Goal: Information Seeking & Learning: Learn about a topic

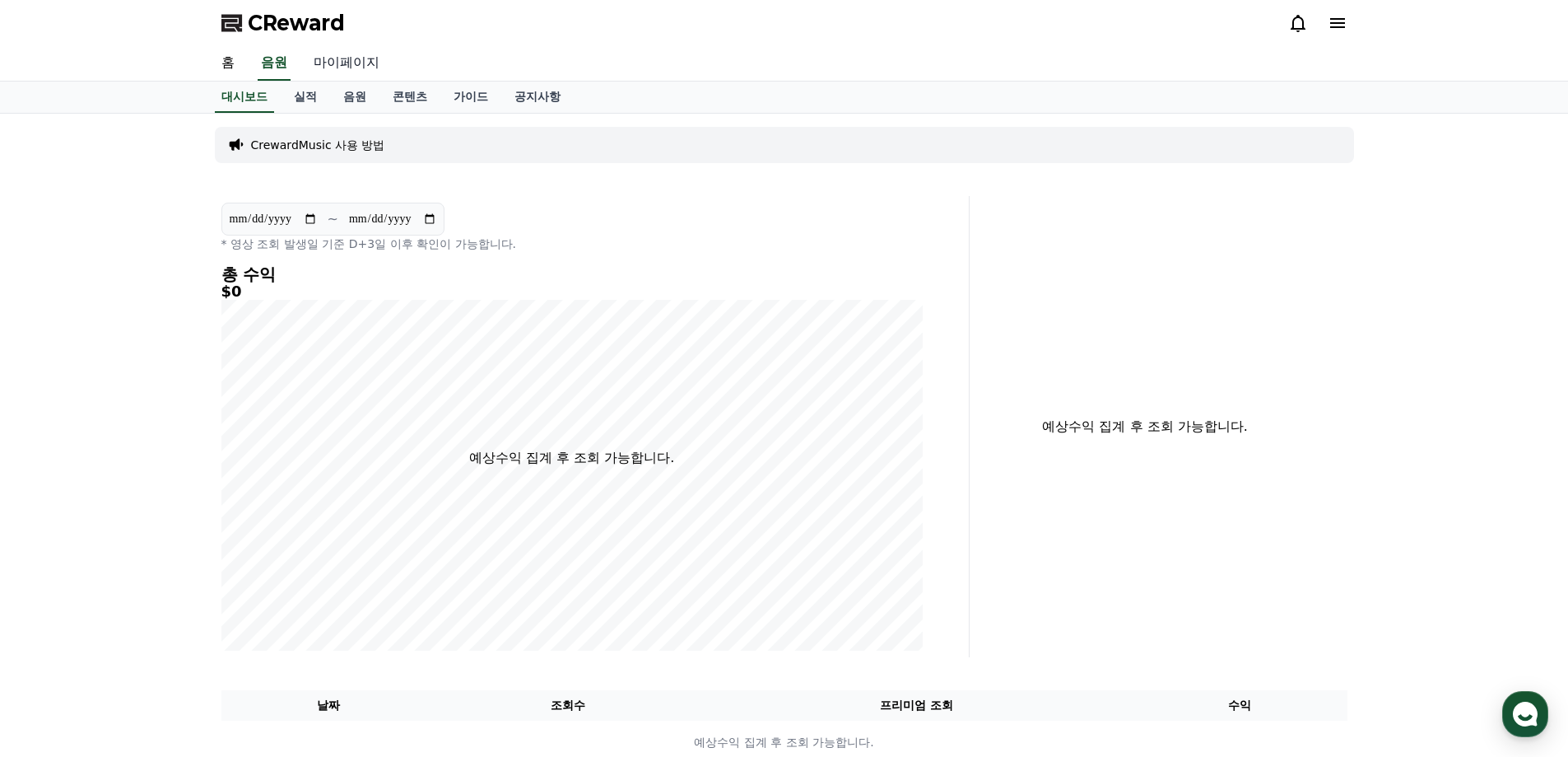
click at [348, 64] on link "마이페이지" at bounding box center [346, 63] width 92 height 35
select select "**********"
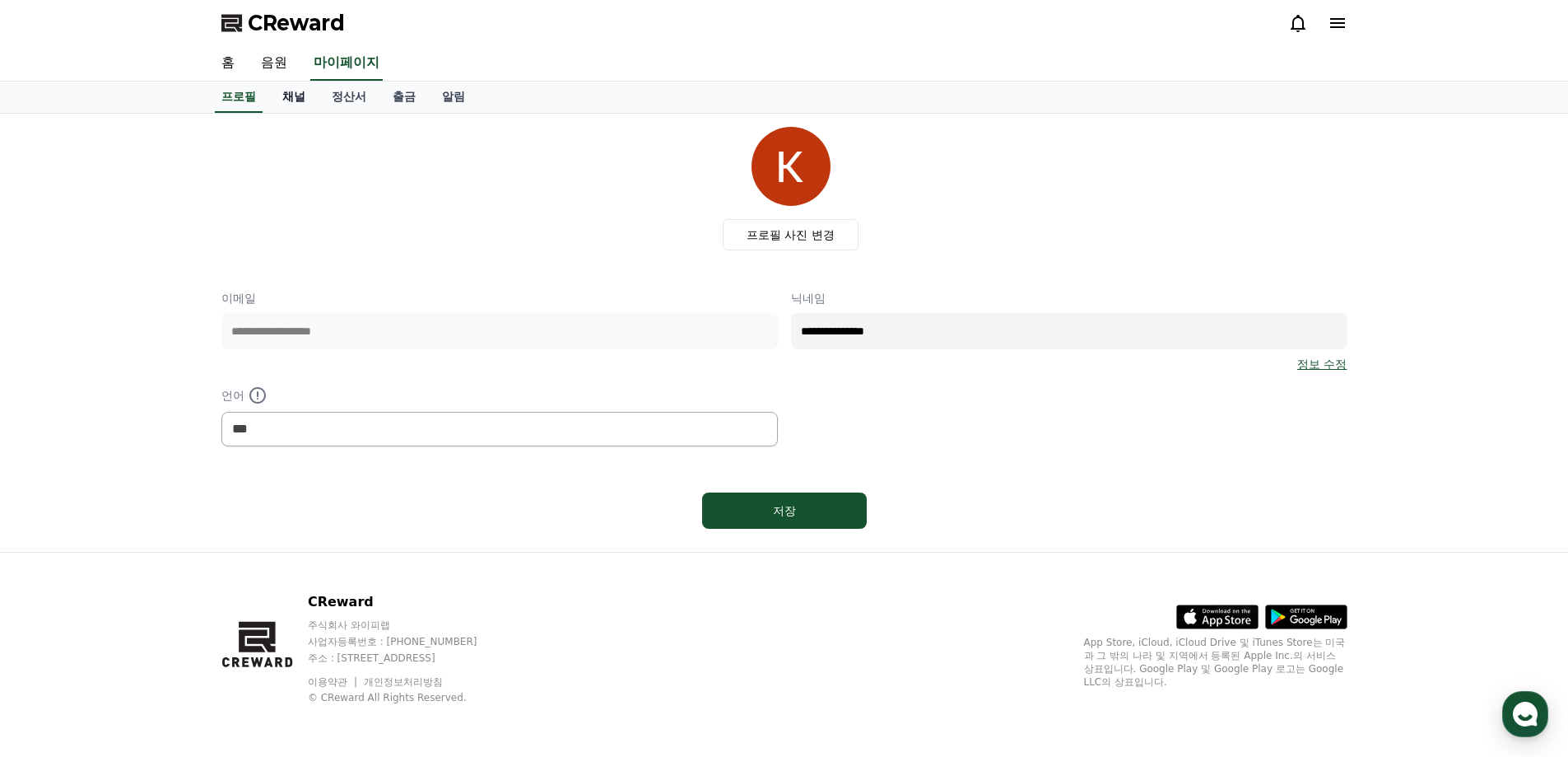
drag, startPoint x: 288, startPoint y: 99, endPoint x: 290, endPoint y: 111, distance: 12.2
click at [288, 100] on link "채널" at bounding box center [293, 96] width 49 height 31
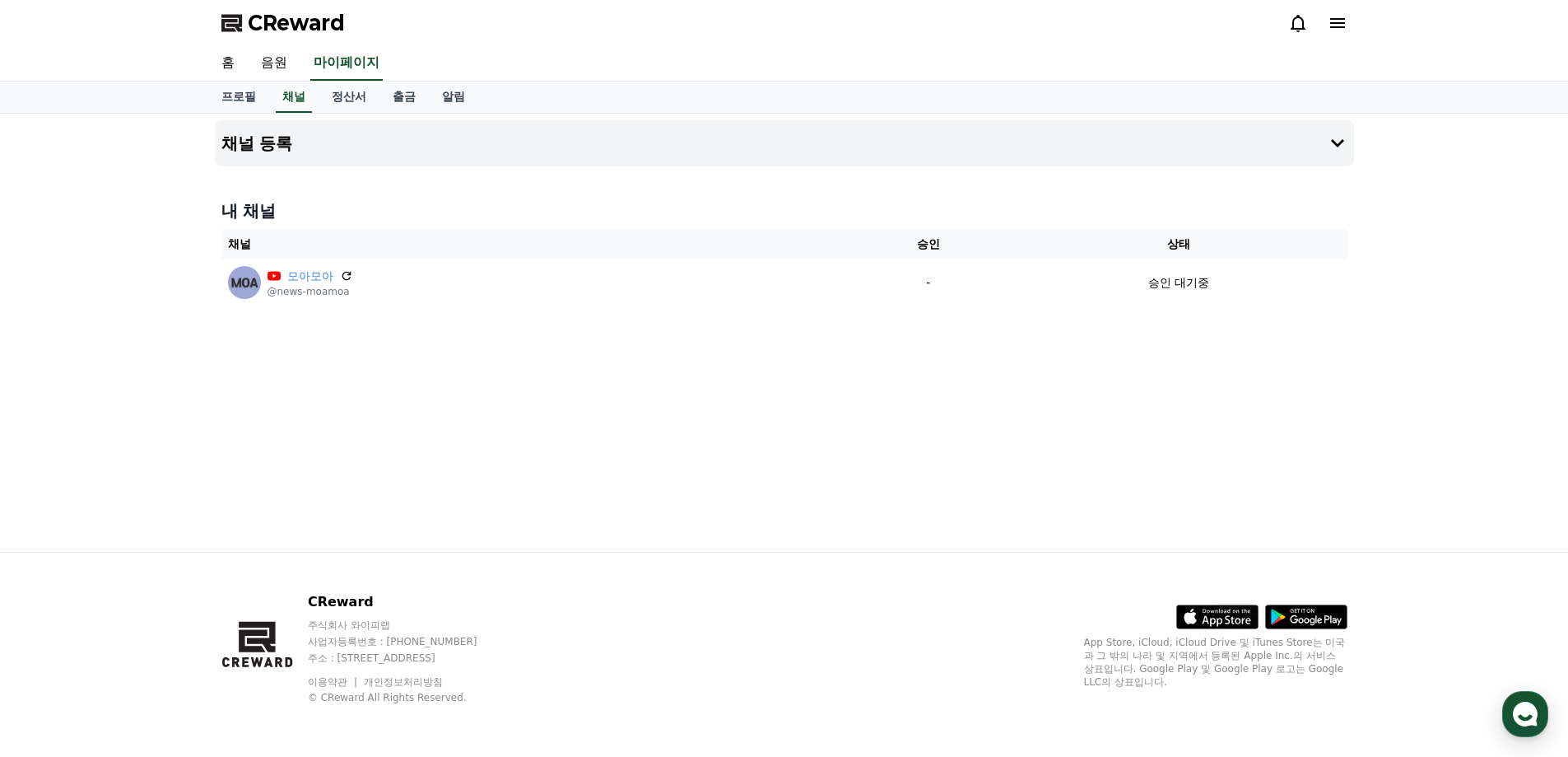
click at [1297, 22] on icon at bounding box center [1297, 23] width 19 height 19
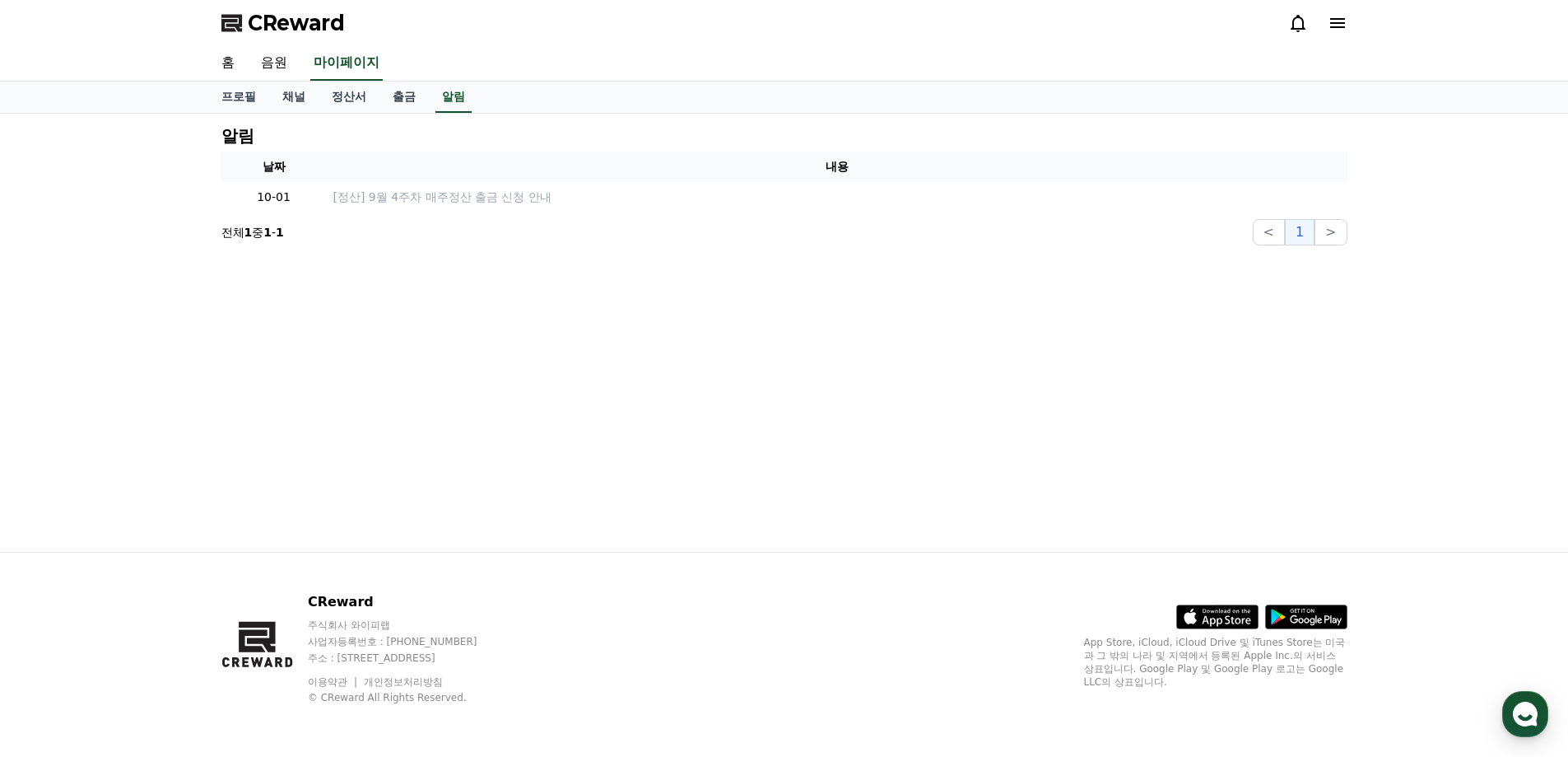
drag, startPoint x: 546, startPoint y: 79, endPoint x: 539, endPoint y: 78, distance: 7.1
click at [545, 78] on div "홈 음원 마이페이지" at bounding box center [784, 63] width 1153 height 35
click at [277, 67] on link "음원" at bounding box center [274, 63] width 52 height 35
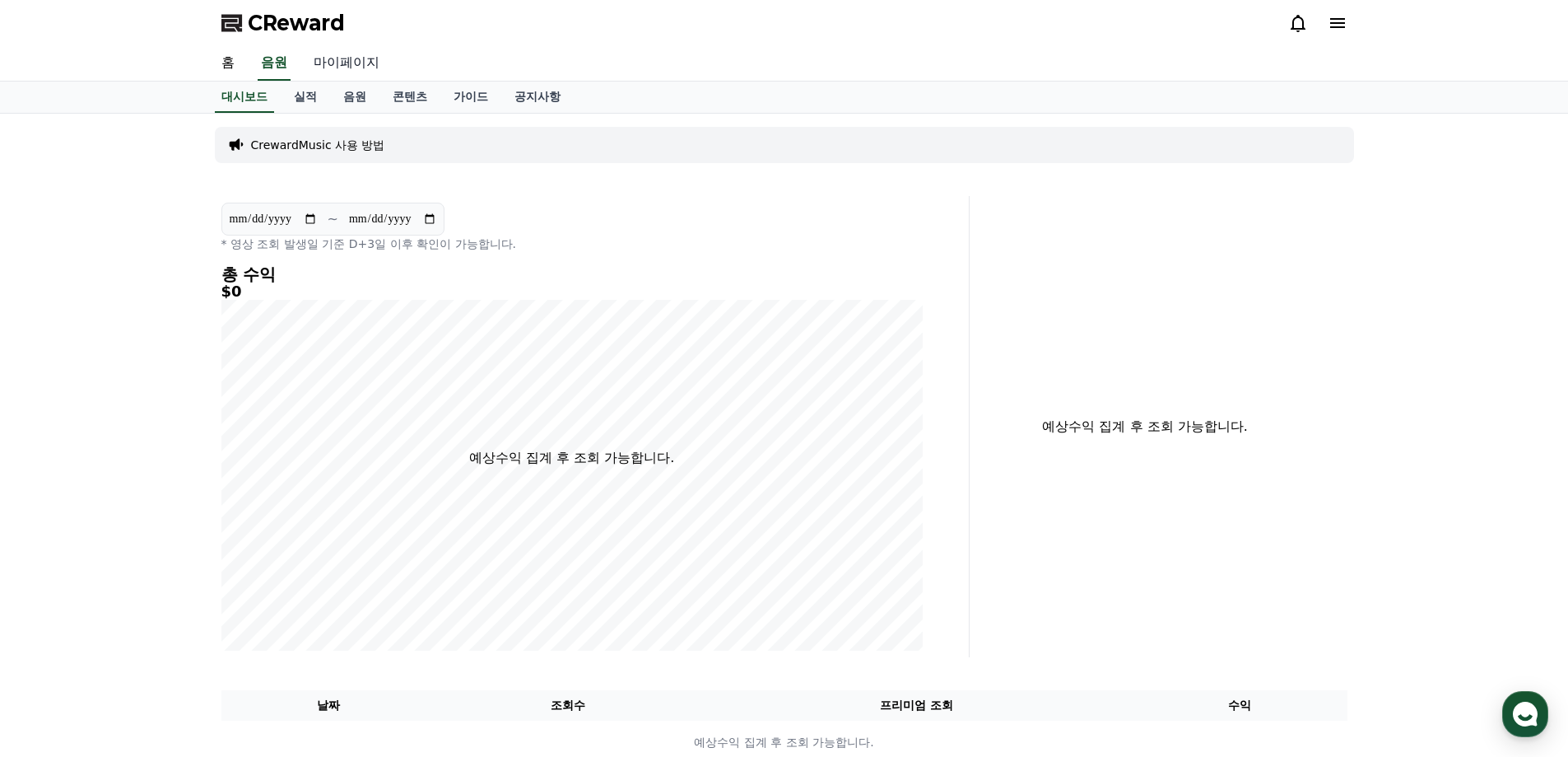
click at [342, 55] on link "마이페이지" at bounding box center [346, 63] width 92 height 35
select select "**********"
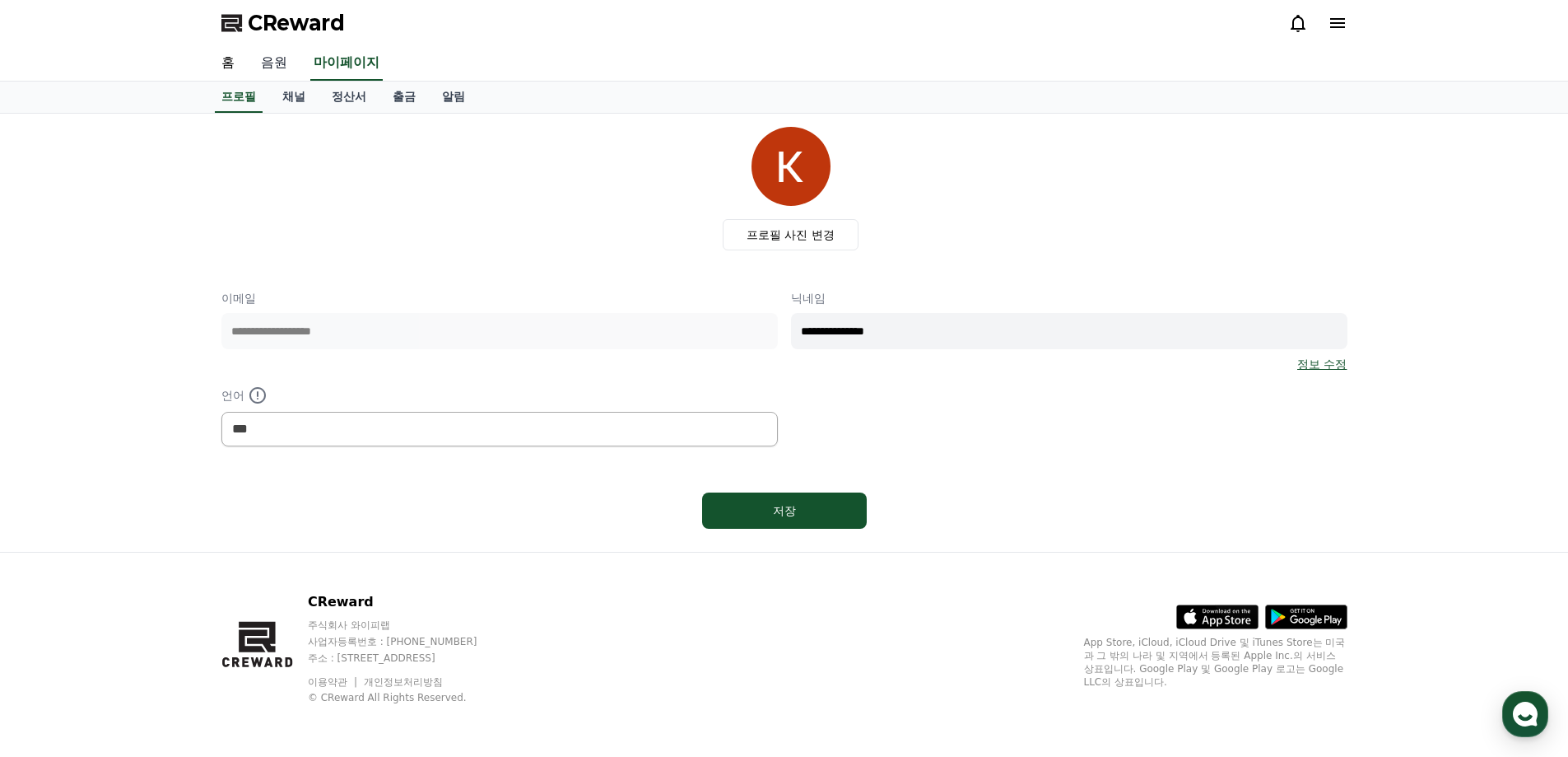
click at [278, 54] on link "음원" at bounding box center [274, 63] width 52 height 35
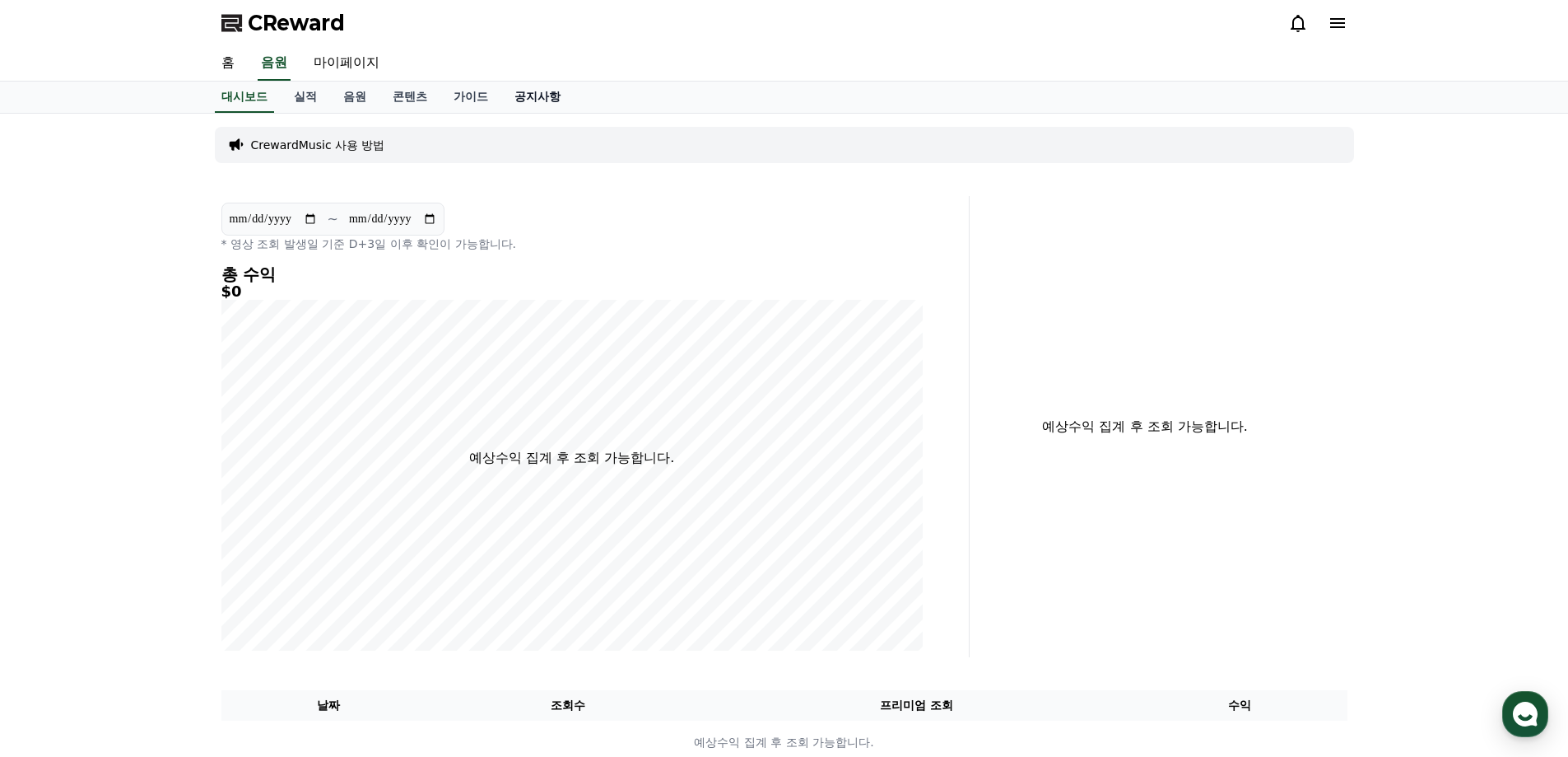
click at [557, 93] on link "공지사항" at bounding box center [538, 96] width 73 height 31
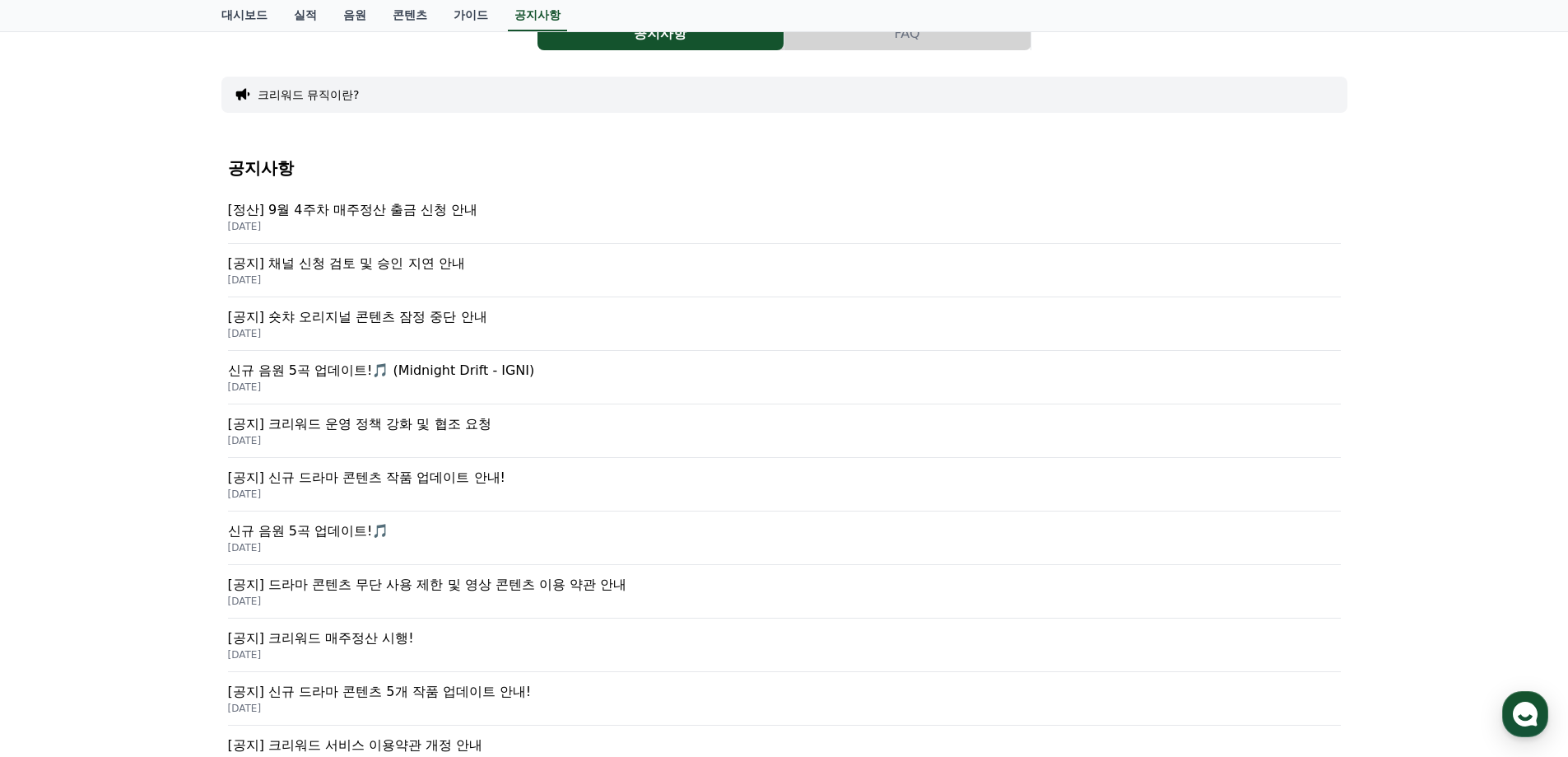
scroll to position [103, 0]
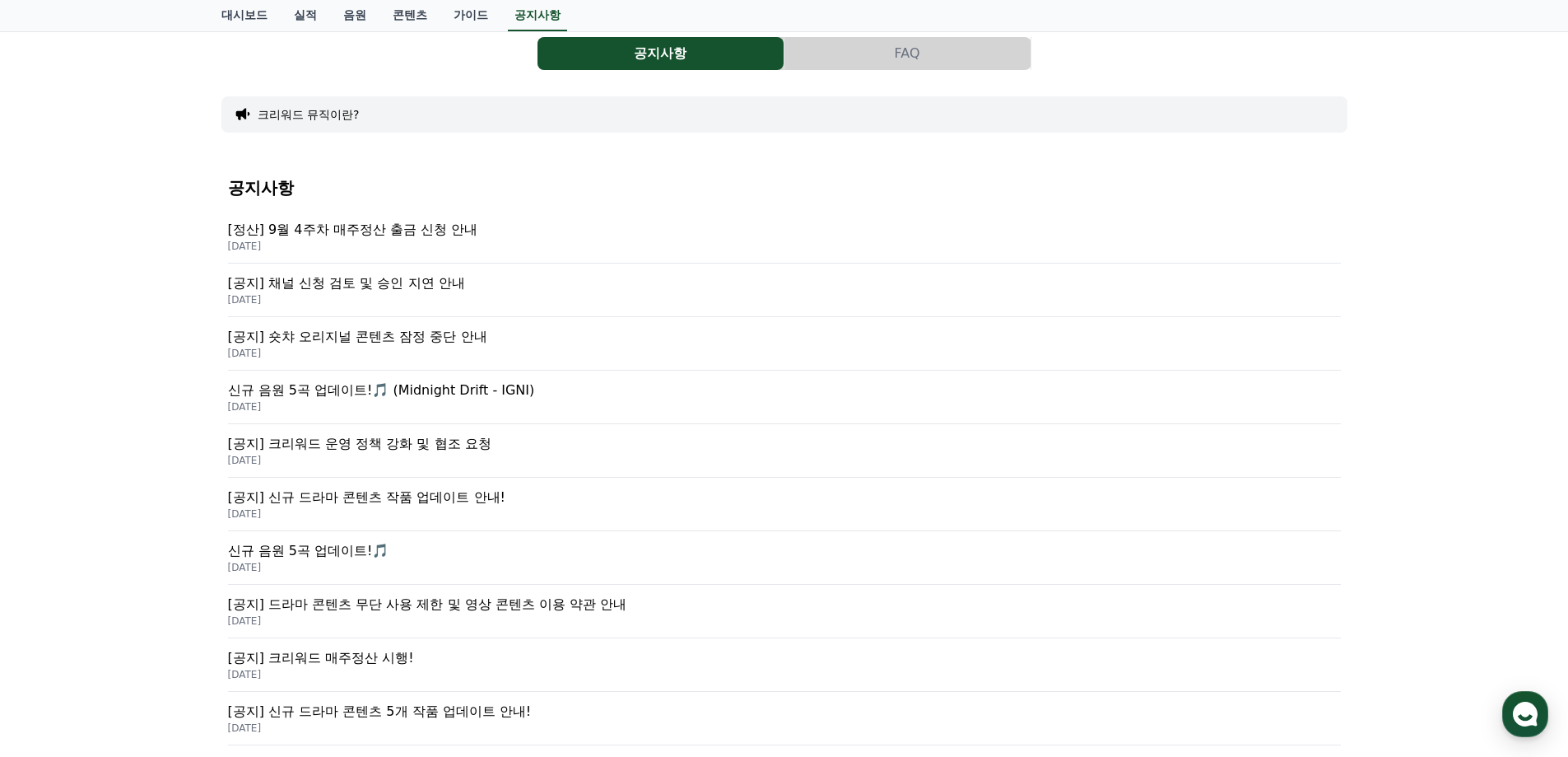
click at [437, 233] on p "[정산] 9월 4주차 매주정산 출금 신청 안내" at bounding box center [785, 229] width 1113 height 19
